Goal: Task Accomplishment & Management: Use online tool/utility

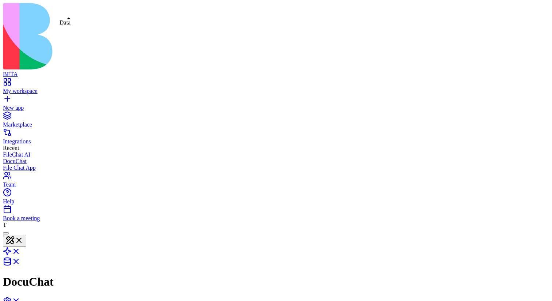
click at [20, 260] on link at bounding box center [12, 263] width 18 height 6
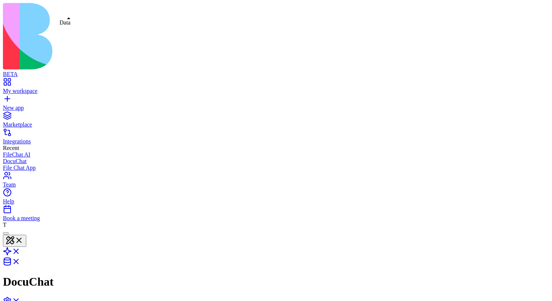
click at [20, 260] on link at bounding box center [12, 263] width 18 height 6
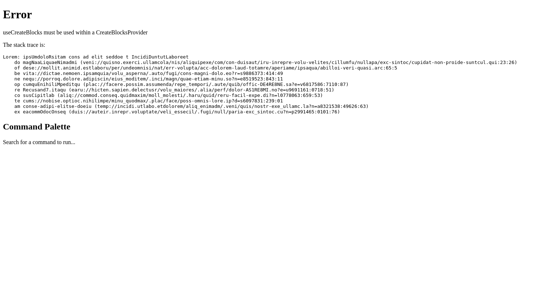
click at [126, 29] on p "useCreateBlocks must be used within a CreateBlocksProvider" at bounding box center [276, 32] width 547 height 7
copy p "CreateBlocksProvider"
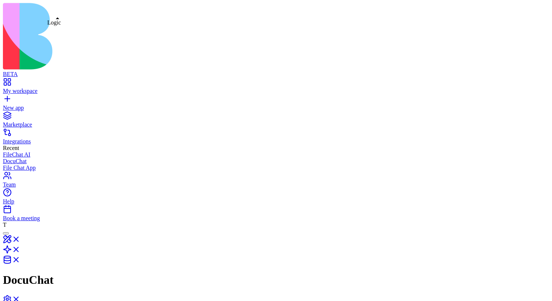
click at [20, 248] on link at bounding box center [12, 251] width 18 height 6
click at [20, 259] on link at bounding box center [12, 262] width 18 height 6
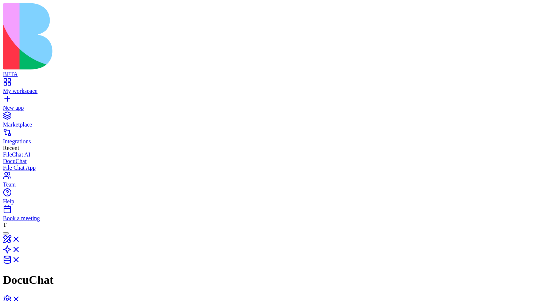
click at [20, 248] on link at bounding box center [12, 251] width 18 height 6
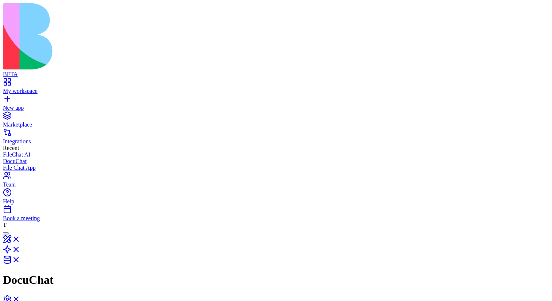
click at [20, 259] on link at bounding box center [12, 262] width 18 height 6
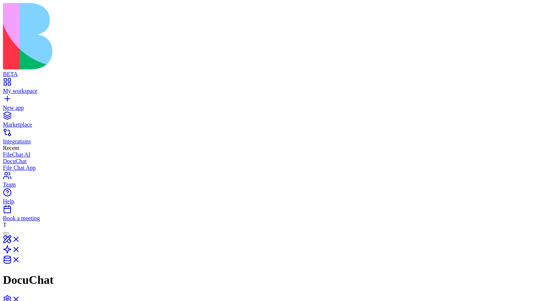
type input "**"
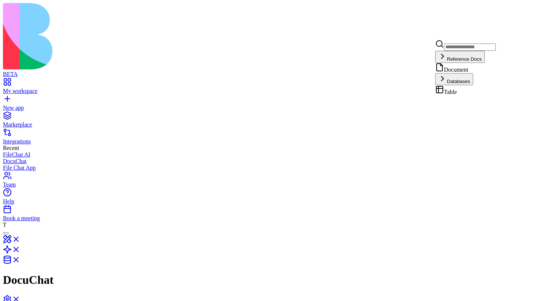
click at [484, 73] on div "Document" at bounding box center [465, 68] width 61 height 10
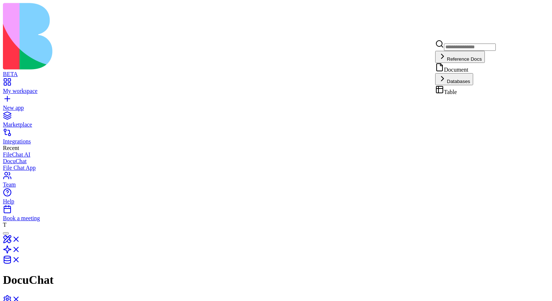
click at [491, 73] on div "Document" at bounding box center [465, 68] width 61 height 10
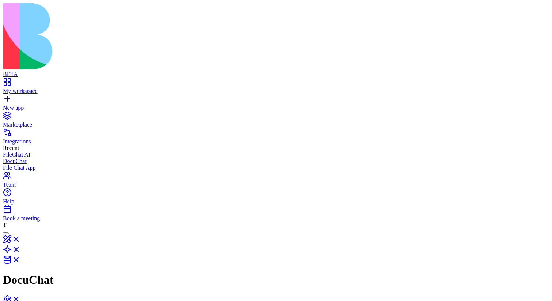
drag, startPoint x: 182, startPoint y: 59, endPoint x: 159, endPoint y: 58, distance: 23.0
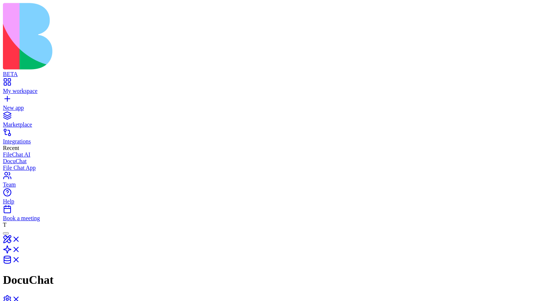
click at [20, 248] on link at bounding box center [12, 251] width 18 height 6
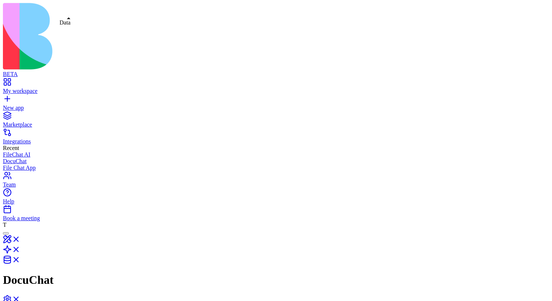
click at [20, 259] on link at bounding box center [12, 262] width 18 height 6
click at [20, 248] on link at bounding box center [12, 251] width 18 height 6
click at [20, 259] on link at bounding box center [12, 262] width 18 height 6
click at [20, 248] on link at bounding box center [12, 251] width 18 height 6
click at [20, 259] on link at bounding box center [12, 262] width 18 height 6
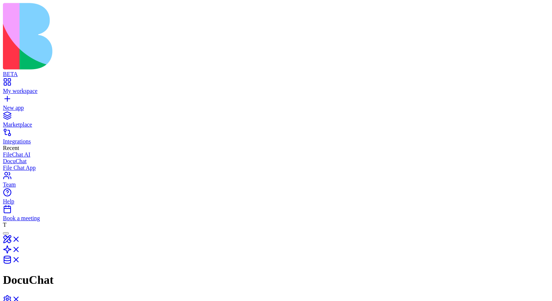
click at [20, 248] on link at bounding box center [12, 251] width 18 height 6
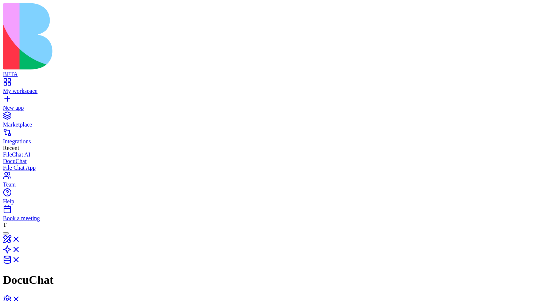
drag, startPoint x: 292, startPoint y: 155, endPoint x: 309, endPoint y: 155, distance: 16.8
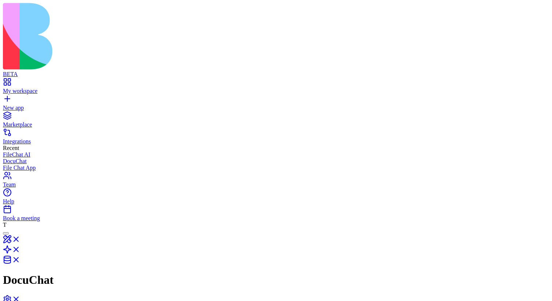
click at [46, 235] on div at bounding box center [276, 250] width 547 height 31
click at [20, 238] on link at bounding box center [12, 241] width 18 height 6
click at [20, 250] on link at bounding box center [12, 253] width 18 height 6
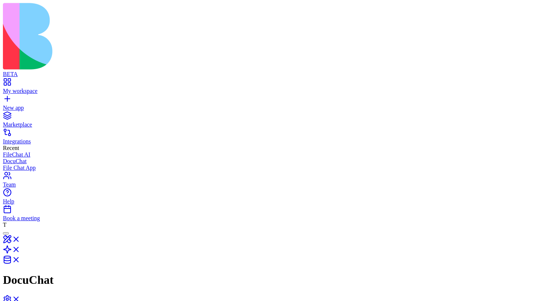
click at [20, 259] on link at bounding box center [12, 262] width 18 height 6
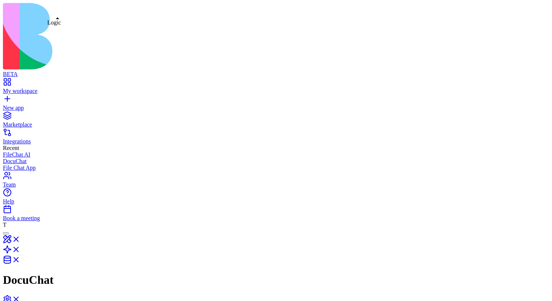
click at [20, 248] on link at bounding box center [12, 251] width 18 height 6
drag, startPoint x: 257, startPoint y: 160, endPoint x: 264, endPoint y: 175, distance: 17.0
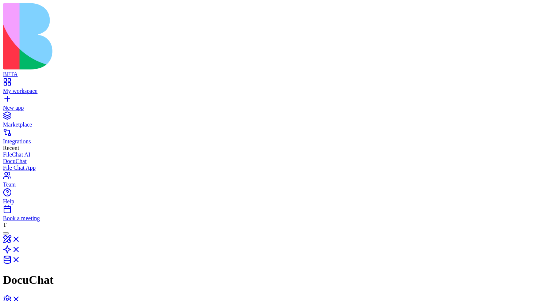
click at [20, 259] on link at bounding box center [12, 262] width 18 height 6
click at [20, 248] on link at bounding box center [12, 251] width 18 height 6
click at [20, 259] on link at bounding box center [12, 262] width 18 height 6
click at [20, 248] on link at bounding box center [12, 251] width 18 height 6
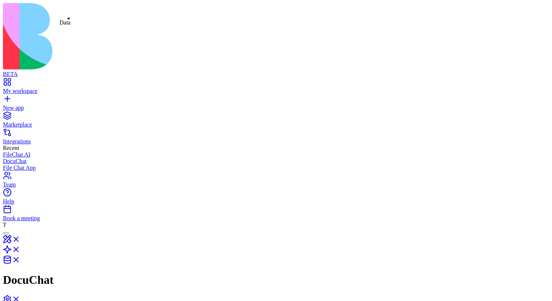
click at [20, 259] on link at bounding box center [12, 262] width 18 height 6
click at [20, 238] on link at bounding box center [12, 241] width 18 height 6
click at [42, 221] on div "Book a meeting" at bounding box center [276, 218] width 547 height 7
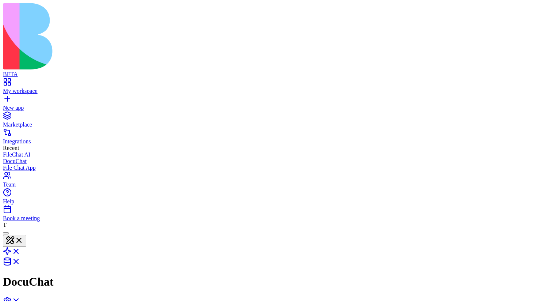
click at [26, 235] on button at bounding box center [14, 241] width 23 height 12
click at [20, 250] on link at bounding box center [12, 253] width 18 height 6
click at [20, 238] on link at bounding box center [12, 241] width 18 height 6
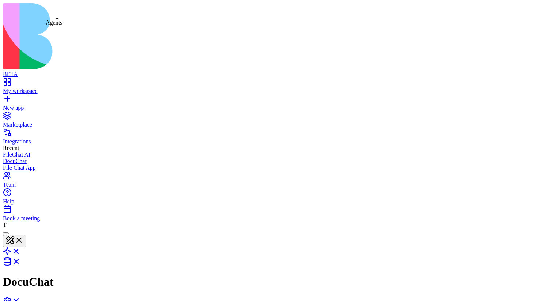
click at [20, 250] on link at bounding box center [12, 253] width 18 height 6
click at [20, 259] on link at bounding box center [12, 262] width 18 height 6
click at [20, 250] on link at bounding box center [12, 253] width 18 height 6
click at [20, 259] on link at bounding box center [12, 262] width 18 height 6
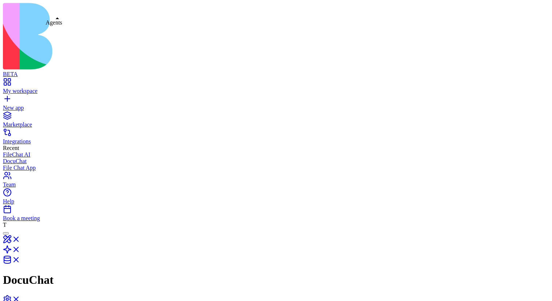
click at [20, 248] on link at bounding box center [12, 251] width 18 height 6
click at [20, 259] on link at bounding box center [12, 262] width 18 height 6
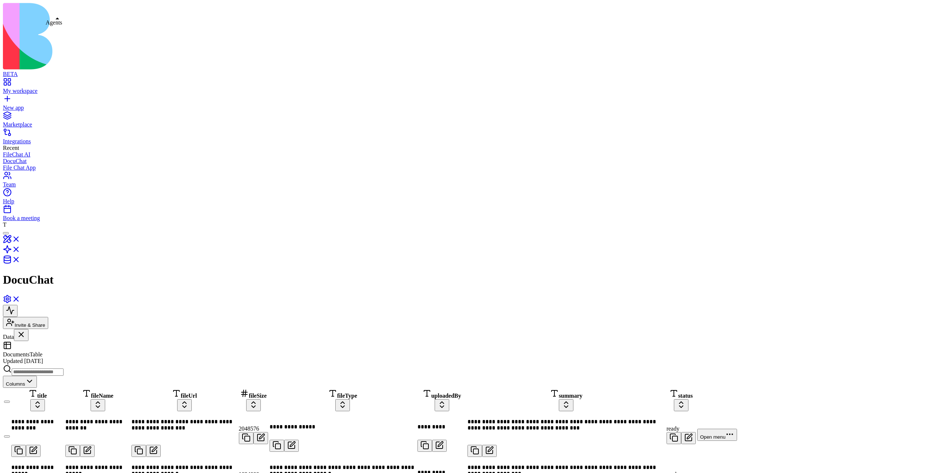
click at [20, 248] on link at bounding box center [12, 251] width 18 height 6
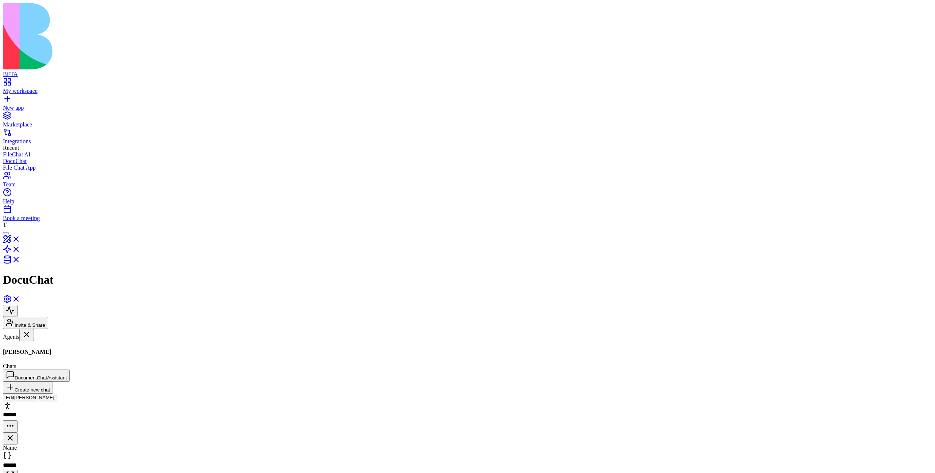
click at [16, 171] on div "Marketplace Integrations Recent FileChat AI DocuChat File Chat App" at bounding box center [467, 141] width 929 height 60
click at [66, 409] on div "ProcessUploadedDocument" at bounding box center [45, 412] width 84 height 7
click at [57, 364] on link "Morgan" at bounding box center [45, 371] width 84 height 14
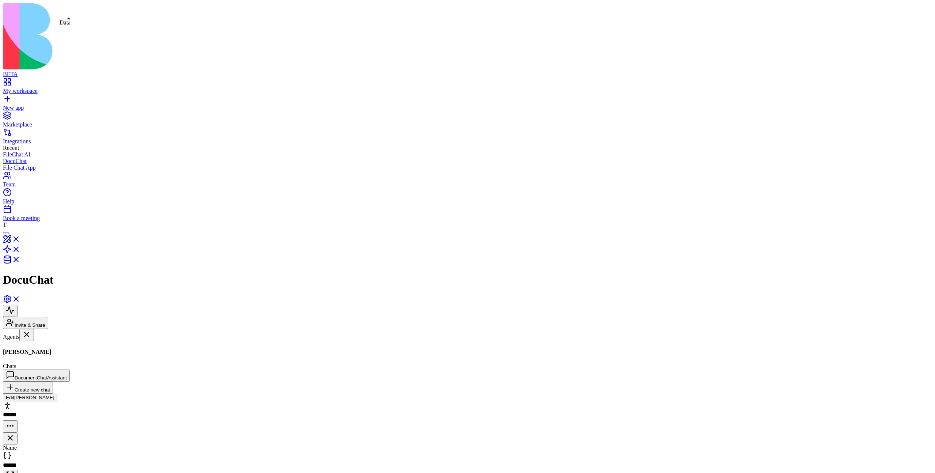
click at [20, 259] on link at bounding box center [12, 262] width 18 height 6
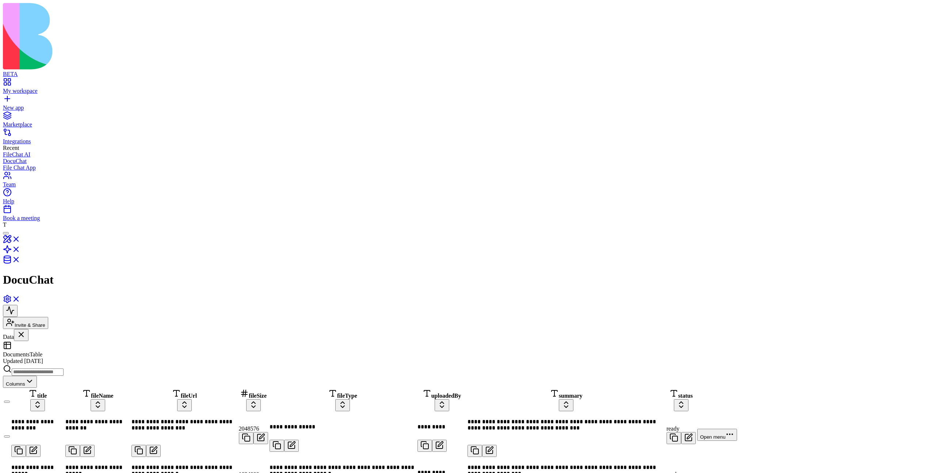
click at [73, 464] on link "ds" at bounding box center [45, 471] width 84 height 14
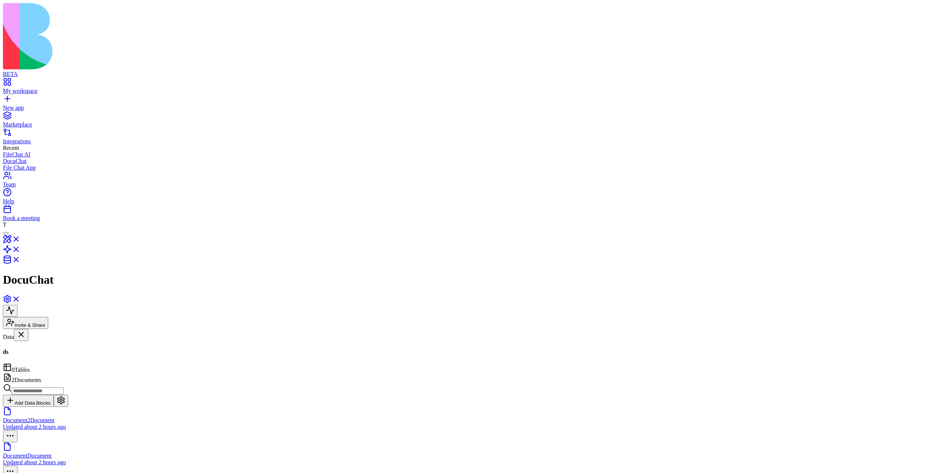
click at [68, 395] on button at bounding box center [61, 401] width 15 height 12
click at [754, 407] on div "Document2 Document Updated about 2 hours ago Document Document Updated about 2 …" at bounding box center [467, 442] width 929 height 71
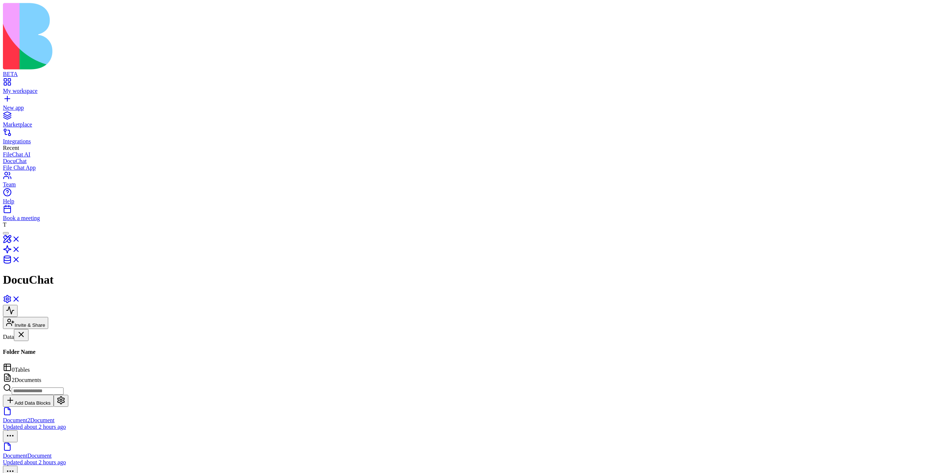
click at [61, 341] on div "Tables Documents ChatSessions ds Files Documents ChatSessions ds Document2 Docu…" at bounding box center [45, 341] width 84 height 0
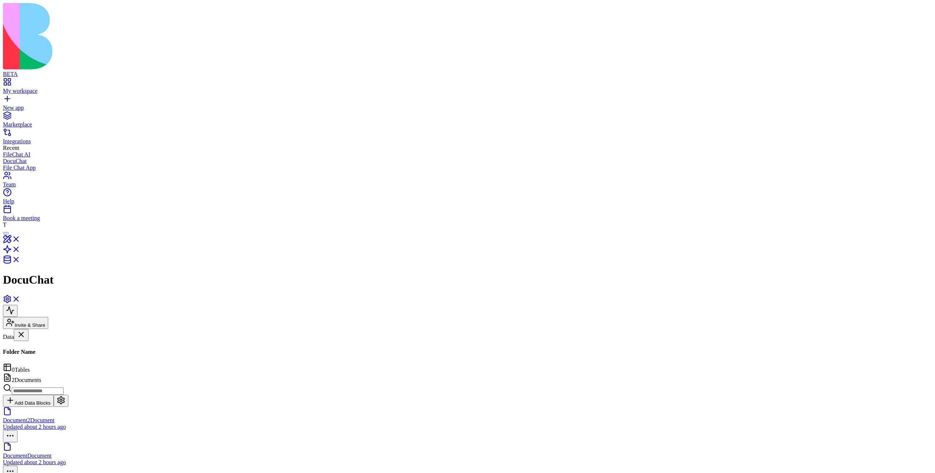
click at [20, 248] on link at bounding box center [12, 251] width 18 height 6
click at [73, 409] on div "ProcessUploadedDocument" at bounding box center [45, 412] width 84 height 7
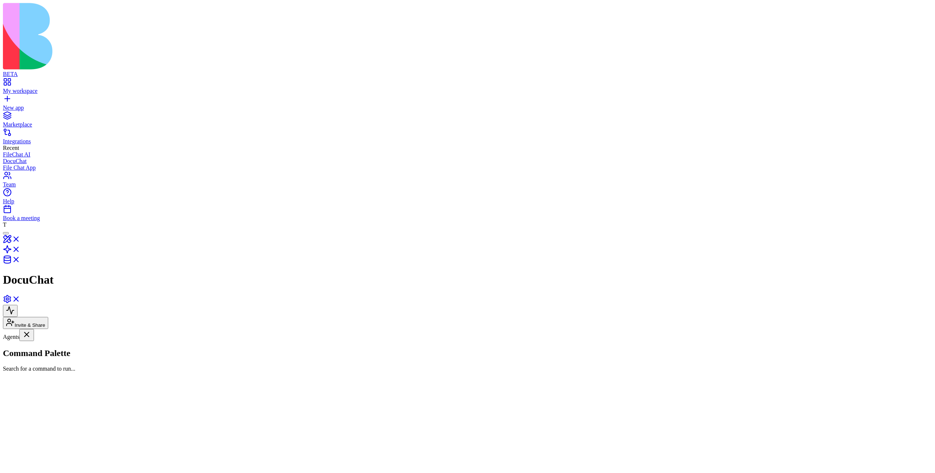
click at [62, 364] on link "[PERSON_NAME]" at bounding box center [45, 371] width 84 height 14
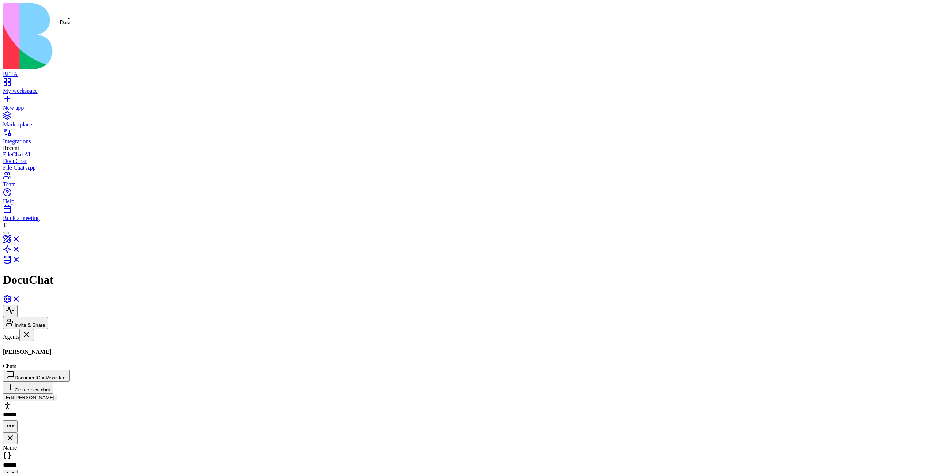
click at [20, 259] on link at bounding box center [12, 262] width 18 height 6
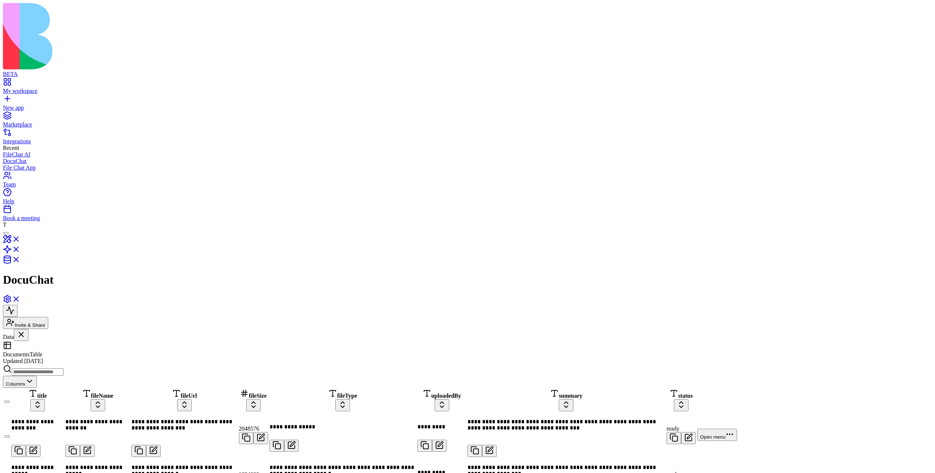
click at [64, 464] on link "ds" at bounding box center [45, 471] width 84 height 14
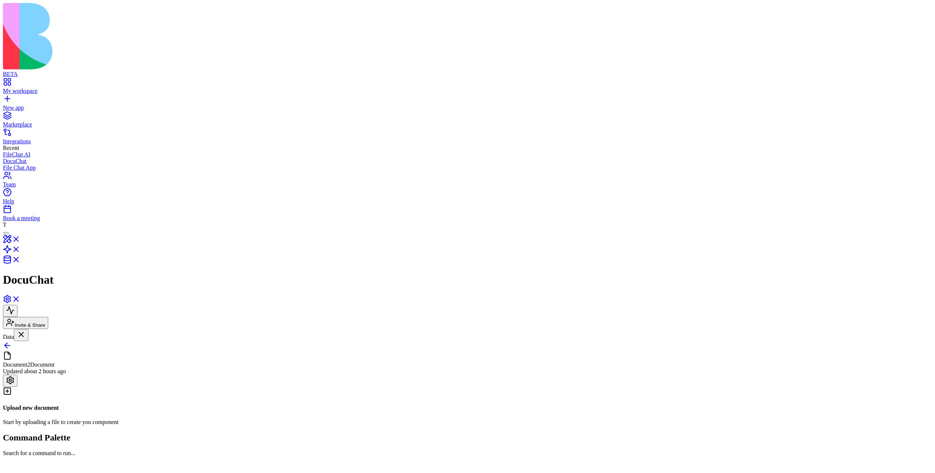
click at [18, 374] on button at bounding box center [10, 380] width 15 height 12
click at [918, 31] on html "BETA My workspace New app Marketplace Integrations Recent FileChat AI DocuChat …" at bounding box center [467, 270] width 935 height 540
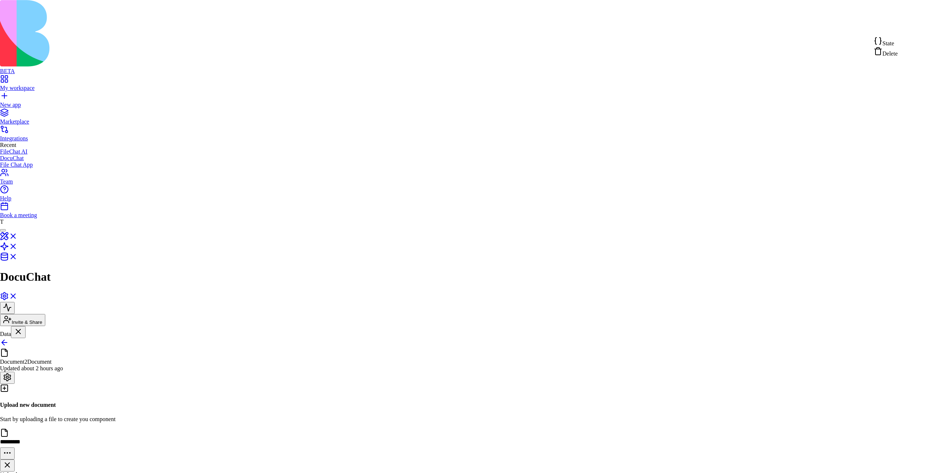
click at [898, 45] on div "State" at bounding box center [886, 42] width 24 height 10
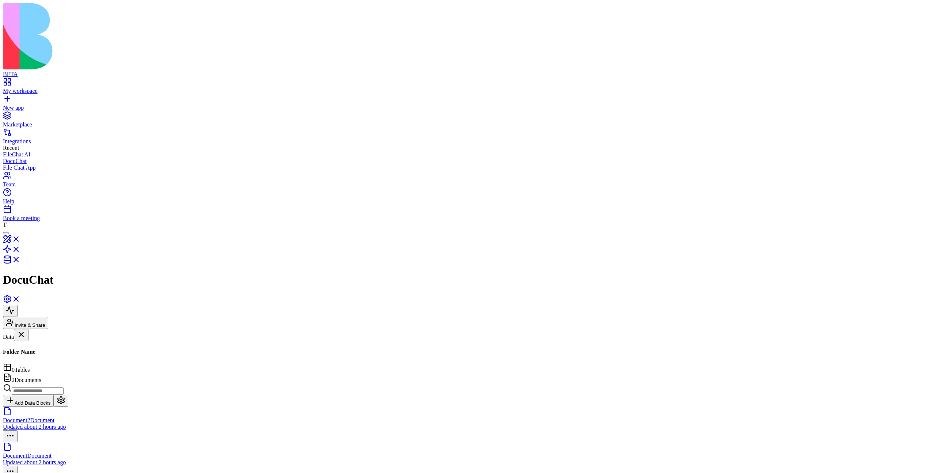
click at [931, 349] on div "Folder Name 0 Tables 2 Documents Add Data Blocks Document2 Document Updated abo…" at bounding box center [467, 413] width 929 height 129
click at [68, 395] on button at bounding box center [61, 401] width 15 height 12
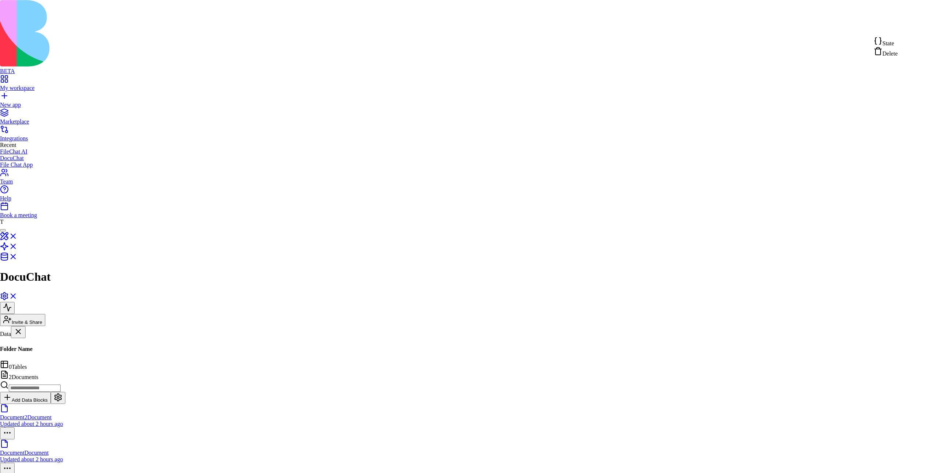
click at [917, 33] on html "**********" at bounding box center [467, 290] width 935 height 581
click at [898, 38] on div "State" at bounding box center [886, 42] width 24 height 10
